Goal: Task Accomplishment & Management: Manage account settings

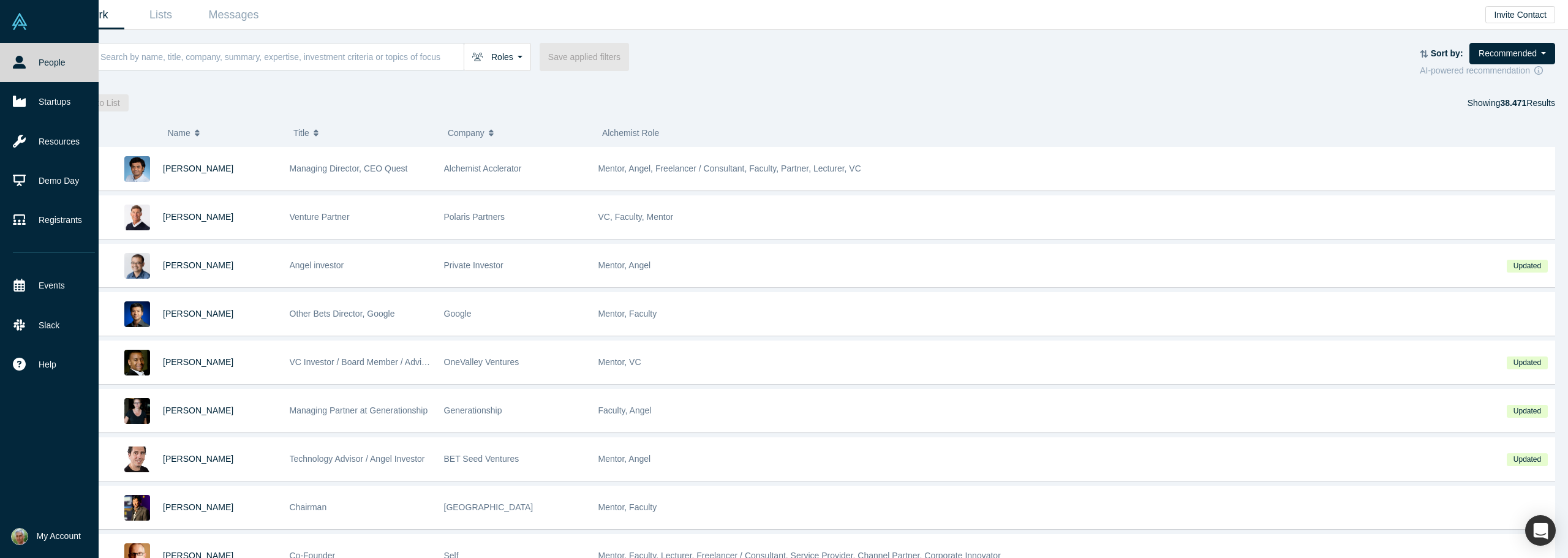
click at [60, 536] on span "My Account" at bounding box center [59, 536] width 44 height 13
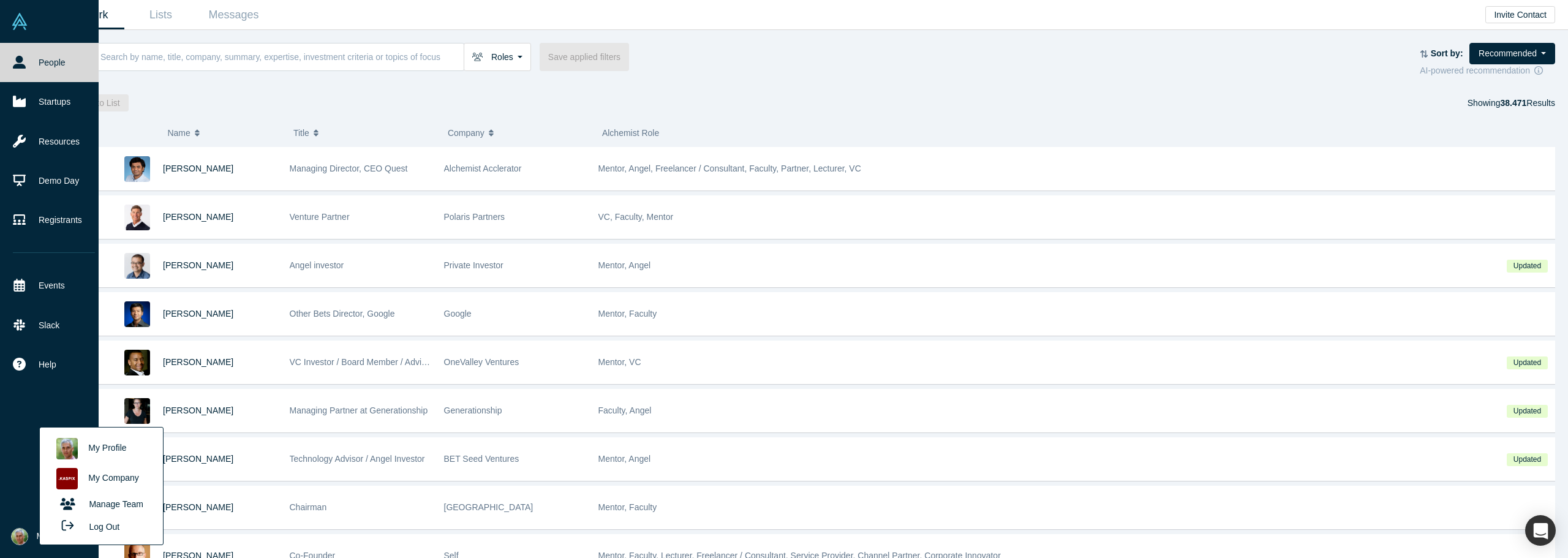
click at [100, 448] on link "My Profile" at bounding box center [101, 448] width 102 height 30
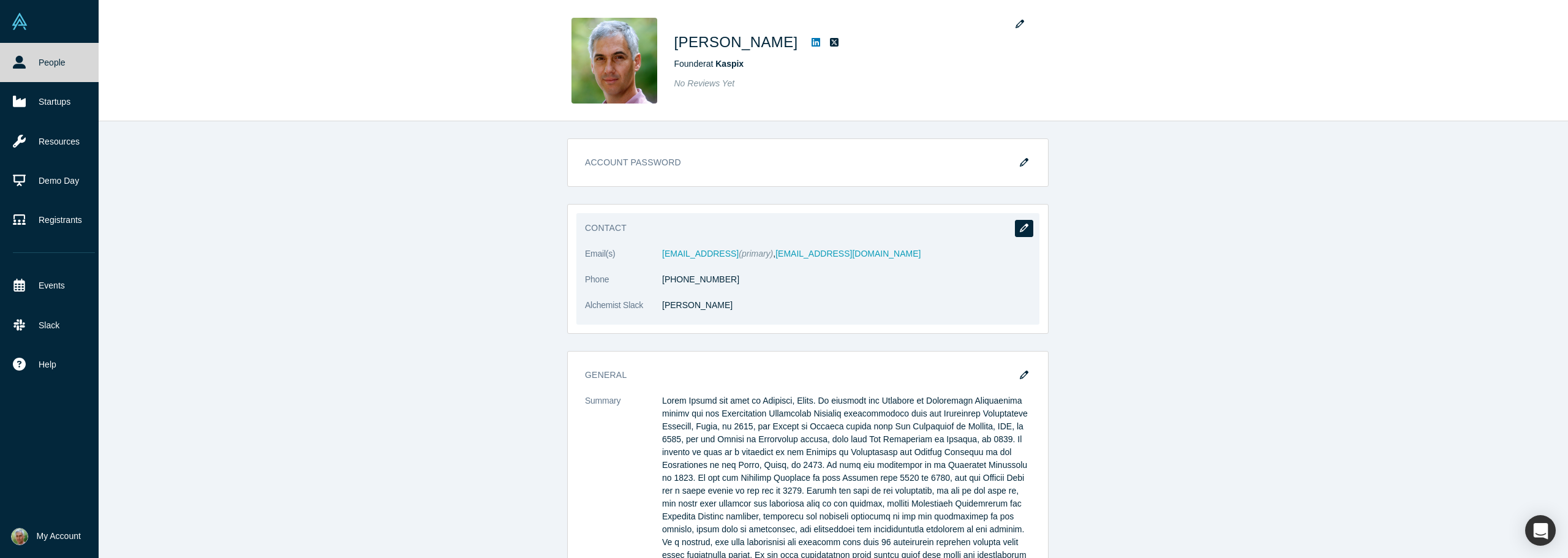
click at [1022, 225] on icon "button" at bounding box center [1024, 228] width 9 height 9
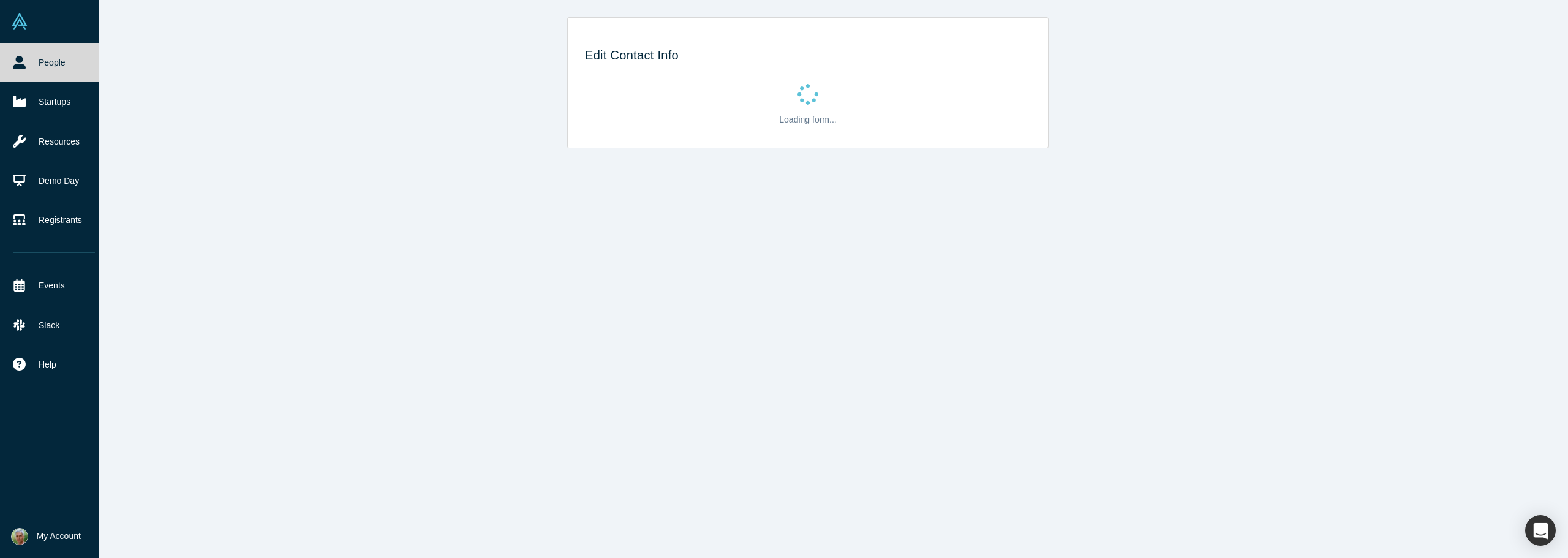
select select "CL"
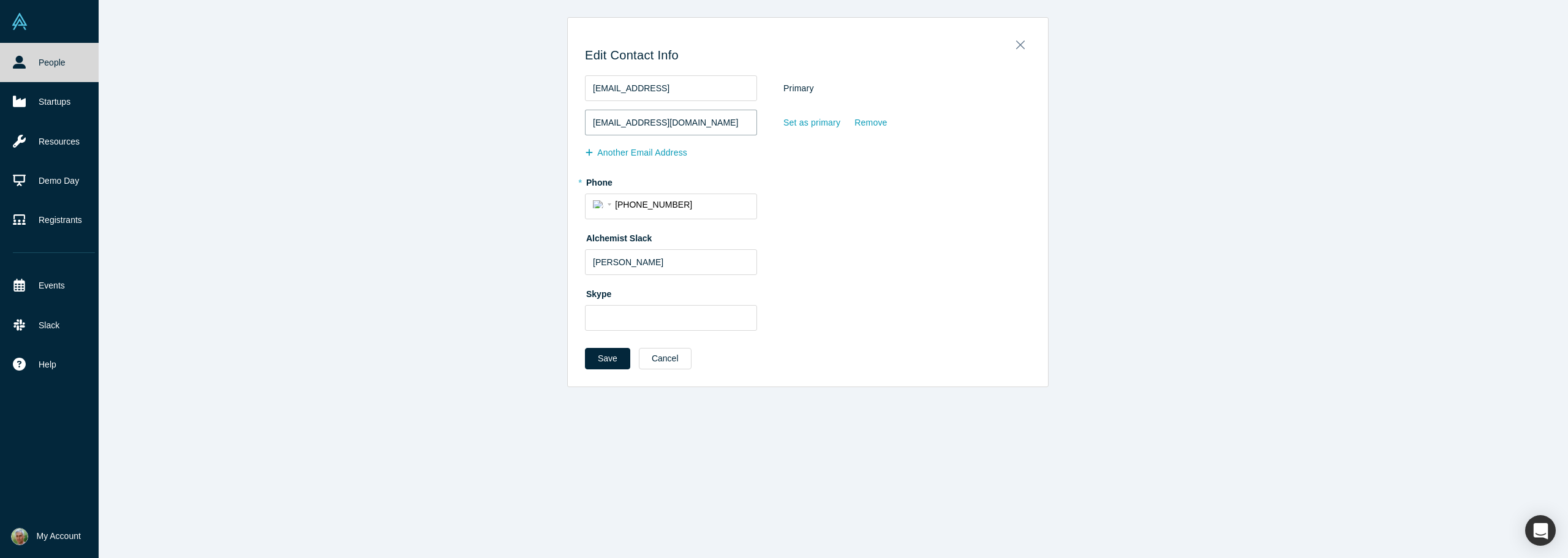
click at [591, 122] on input "[EMAIL_ADDRESS][DOMAIN_NAME]" at bounding box center [670, 122] width 172 height 26
type input "[EMAIL_ADDRESS][DOMAIN_NAME]"
drag, startPoint x: 627, startPoint y: 89, endPoint x: 683, endPoint y: 87, distance: 56.0
click at [683, 87] on input "[EMAIL_ADDRESS]" at bounding box center [670, 88] width 172 height 26
type input "[EMAIL_ADDRESS][DOMAIN_NAME]"
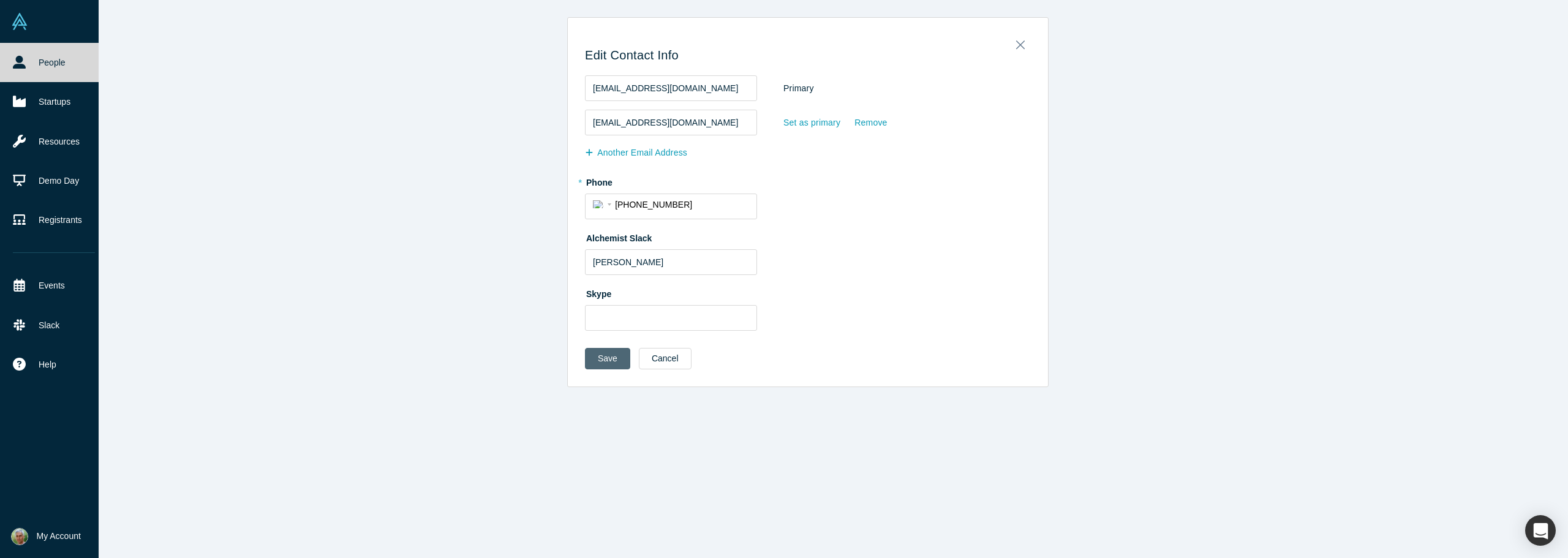
click at [601, 363] on button "Save" at bounding box center [607, 359] width 45 height 21
